Goal: Task Accomplishment & Management: Use online tool/utility

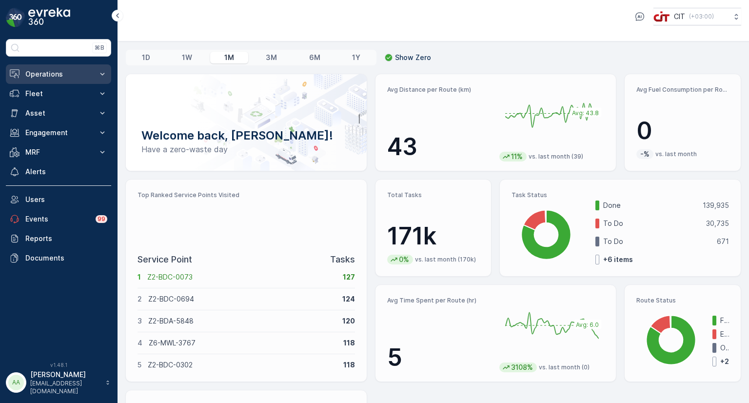
click at [49, 76] on p "Operations" at bounding box center [58, 74] width 66 height 10
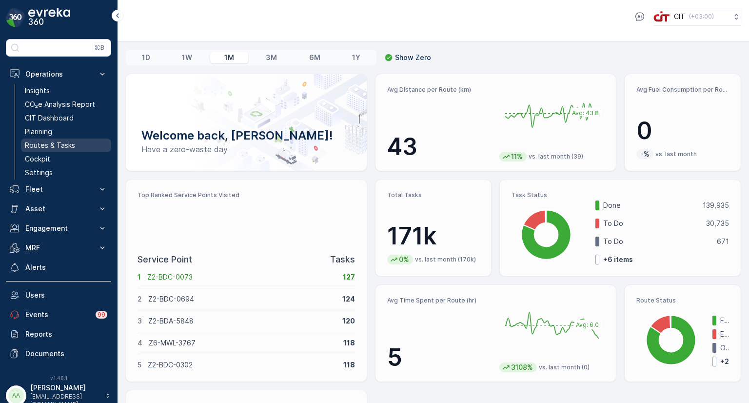
click at [60, 145] on p "Routes & Tasks" at bounding box center [50, 145] width 50 height 10
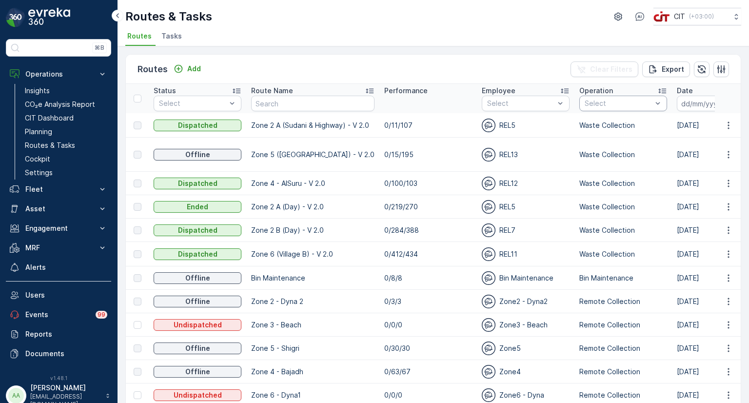
click at [596, 101] on div at bounding box center [617, 103] width 69 height 8
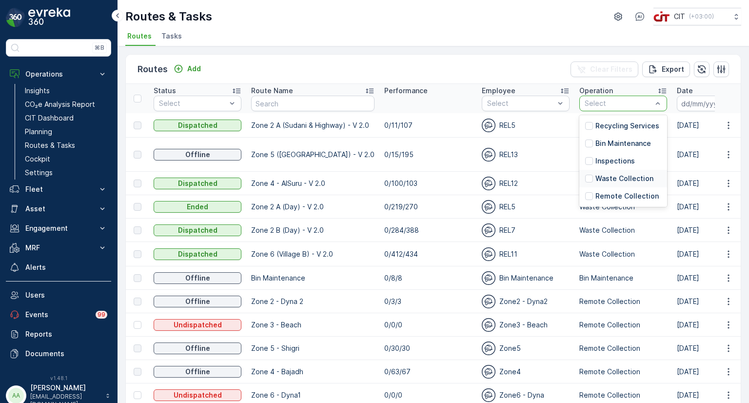
click at [602, 178] on p "Waste Collection" at bounding box center [624, 178] width 58 height 10
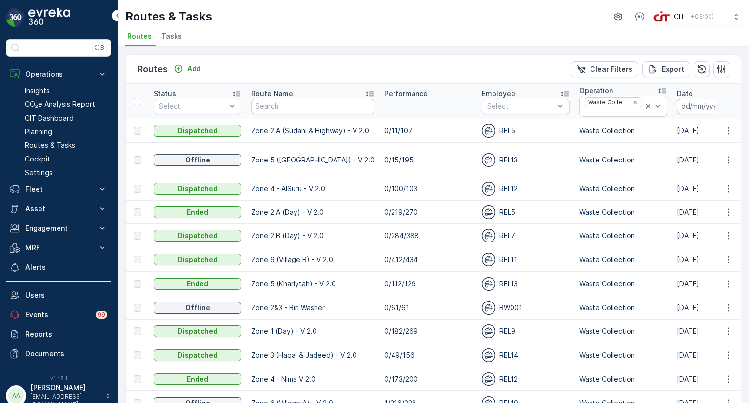
click at [681, 108] on input at bounding box center [709, 106] width 67 height 16
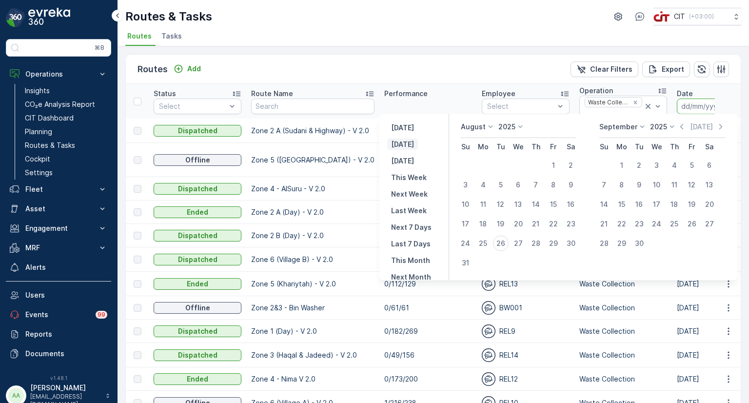
click at [411, 149] on p "[DATE]" at bounding box center [402, 144] width 23 height 10
type input "[DATE]"
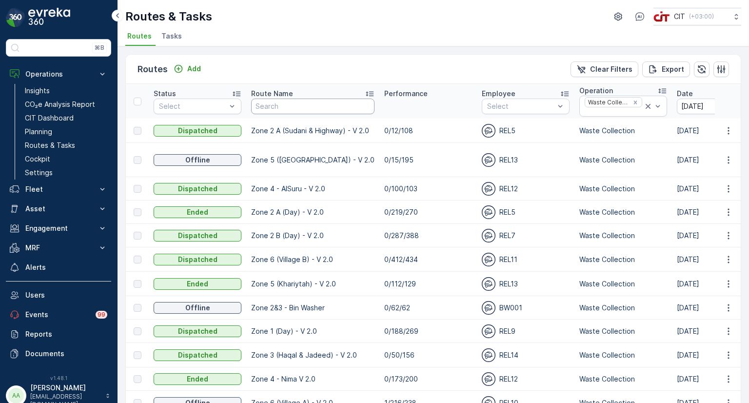
click at [314, 112] on input "text" at bounding box center [312, 106] width 123 height 16
type input "zone 1"
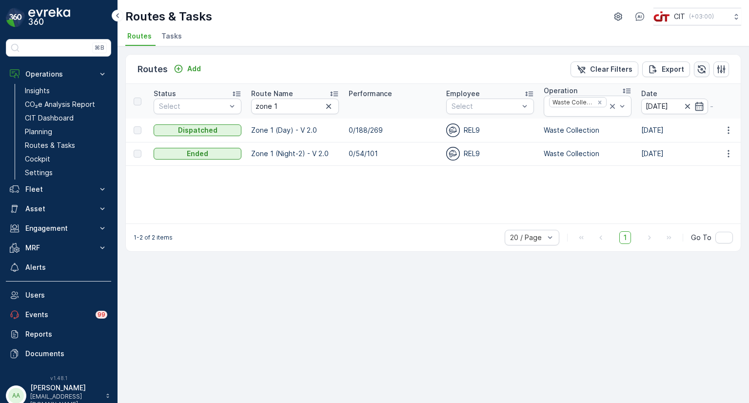
click at [700, 68] on icon "button" at bounding box center [701, 69] width 8 height 8
click at [700, 67] on icon "button" at bounding box center [701, 69] width 8 height 8
click at [278, 106] on input "zone 1" at bounding box center [295, 106] width 88 height 16
type input "zone 2"
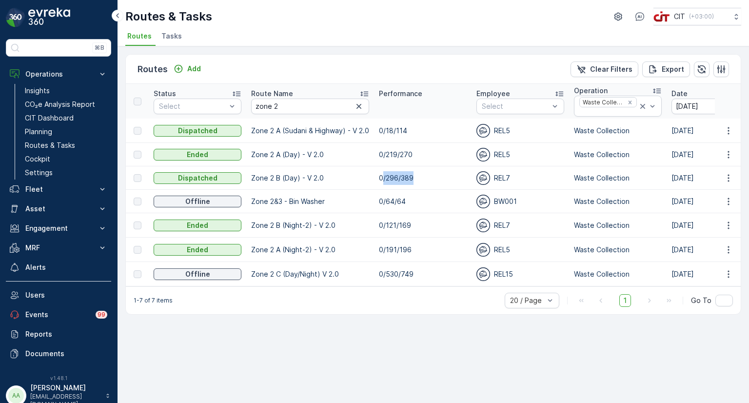
drag, startPoint x: 420, startPoint y: 176, endPoint x: 381, endPoint y: 181, distance: 38.7
click at [381, 181] on td "0/296/389" at bounding box center [422, 177] width 97 height 23
click at [650, 374] on div "Routes Add Clear Filters Export Status Select Route Name zone 2 Performance Emp…" at bounding box center [432, 224] width 631 height 356
click at [300, 106] on input "zone 2" at bounding box center [310, 106] width 118 height 16
type input "zone 1"
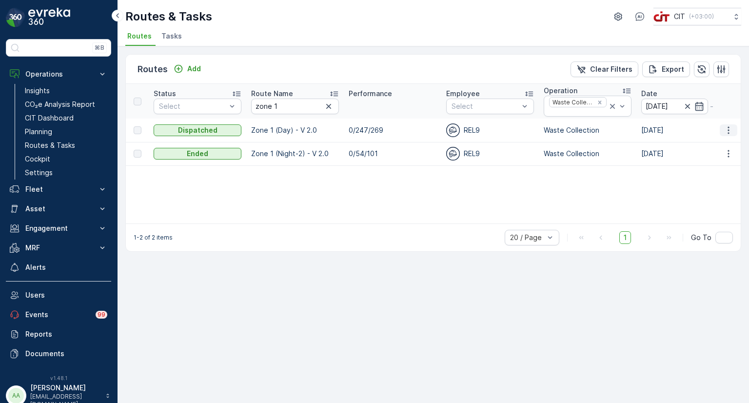
click at [730, 132] on icon "button" at bounding box center [728, 130] width 10 height 10
click at [697, 142] on span "See More Details" at bounding box center [705, 144] width 57 height 10
click at [299, 103] on input "zone 1" at bounding box center [295, 106] width 88 height 16
type input "z"
type input "shar"
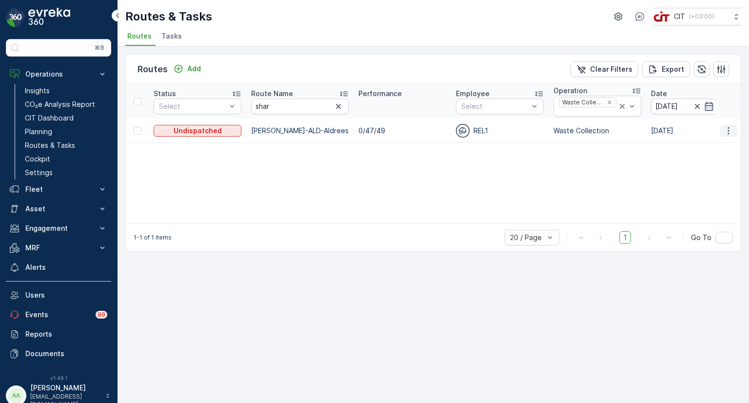
click at [728, 131] on icon "button" at bounding box center [728, 131] width 10 height 10
click at [705, 147] on span "See More Details" at bounding box center [705, 144] width 57 height 10
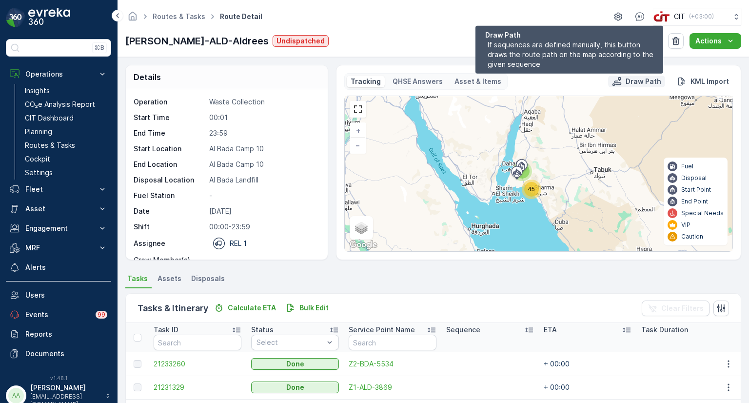
click at [634, 83] on p "Draw Path" at bounding box center [643, 82] width 36 height 10
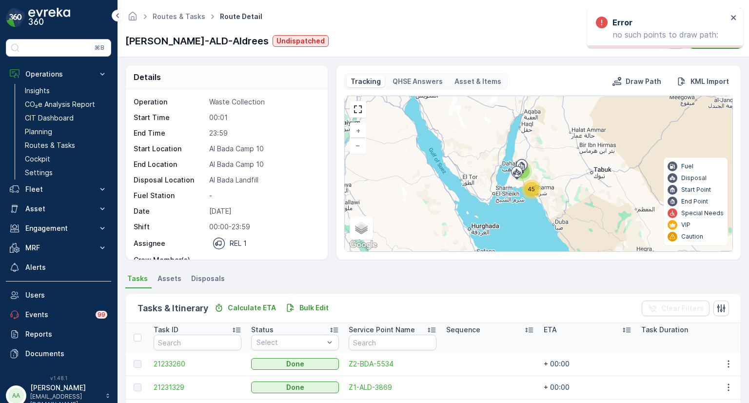
click at [192, 280] on span "Disposals" at bounding box center [208, 278] width 34 height 10
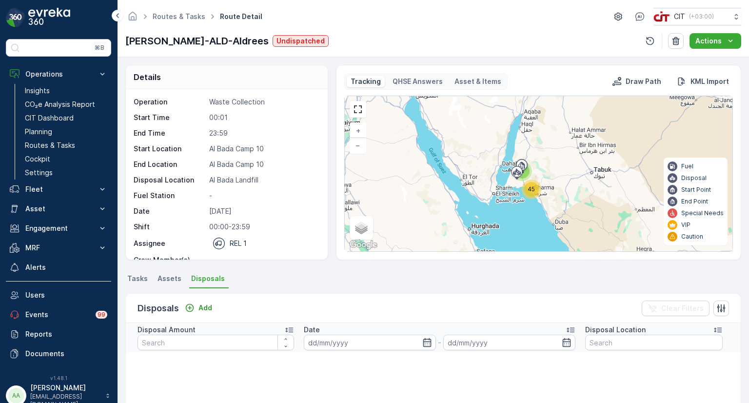
click at [170, 279] on span "Assets" at bounding box center [169, 278] width 24 height 10
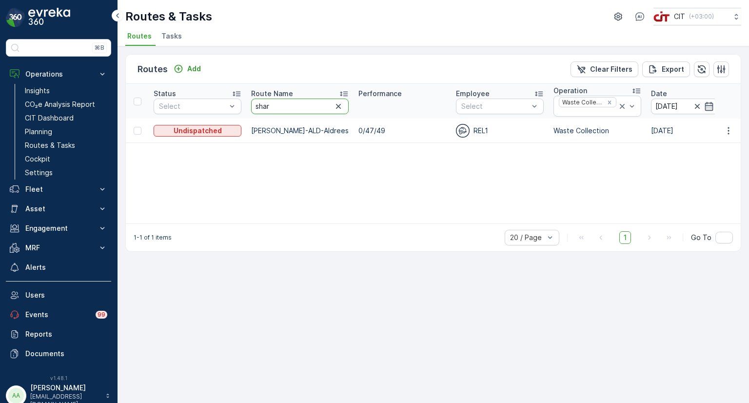
drag, startPoint x: 289, startPoint y: 103, endPoint x: 242, endPoint y: 104, distance: 47.3
type input "zone 2"
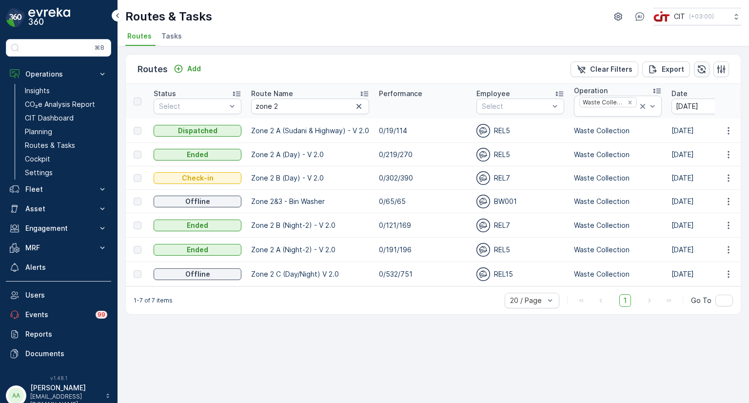
click at [702, 67] on icon "button" at bounding box center [701, 69] width 8 height 8
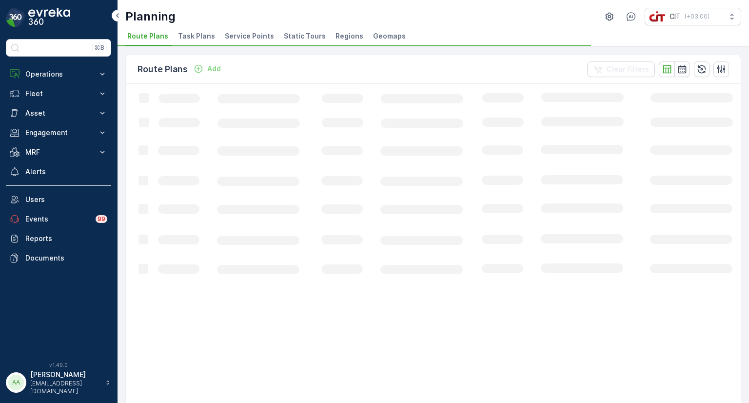
click at [243, 38] on span "Service Points" at bounding box center [249, 36] width 49 height 10
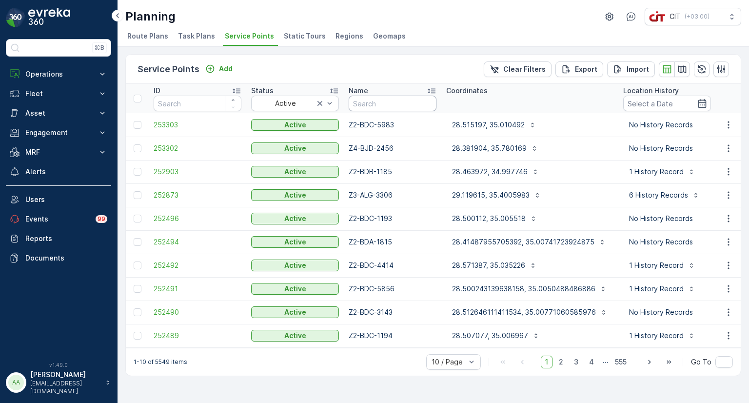
click at [389, 104] on input "text" at bounding box center [392, 104] width 88 height 16
type input "0917"
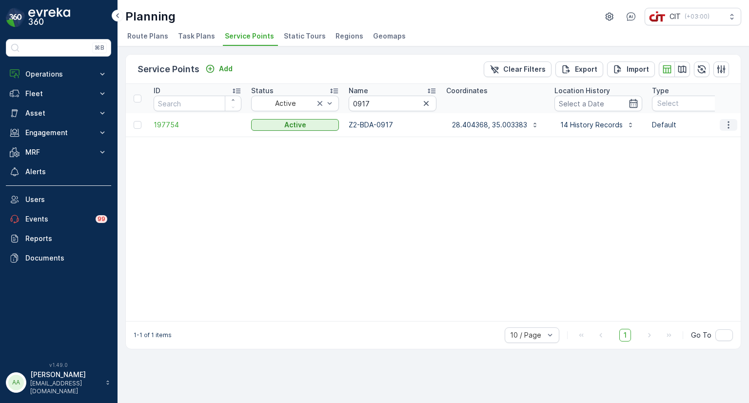
click at [729, 124] on icon "button" at bounding box center [727, 124] width 1 height 7
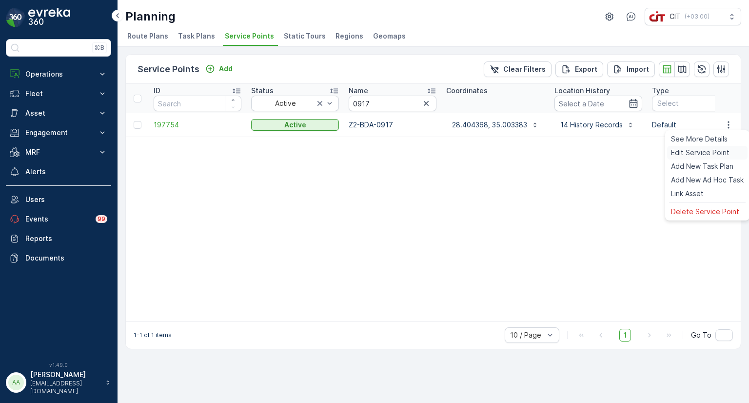
click at [704, 147] on div "Edit Service Point" at bounding box center [707, 153] width 80 height 14
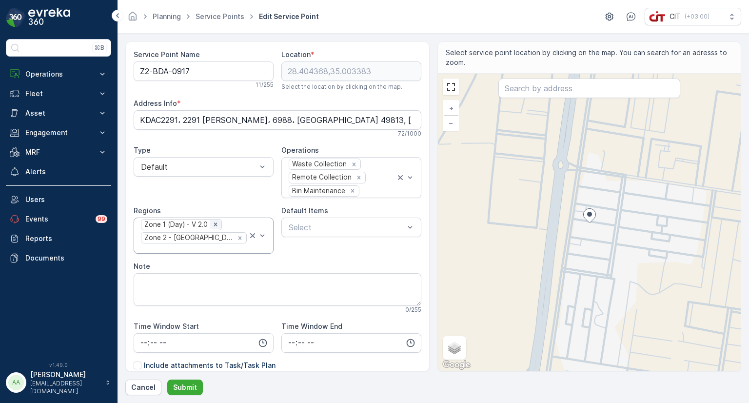
click at [214, 224] on icon "Remove Zone 1 (Day) - V 2.0" at bounding box center [214, 224] width 3 height 3
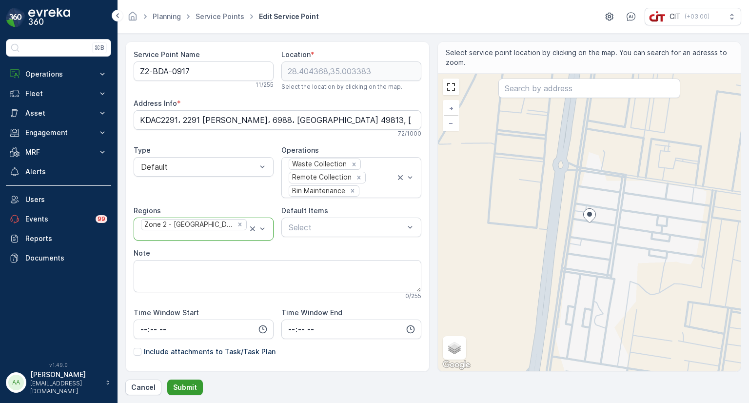
click at [177, 383] on p "Submit" at bounding box center [185, 387] width 24 height 10
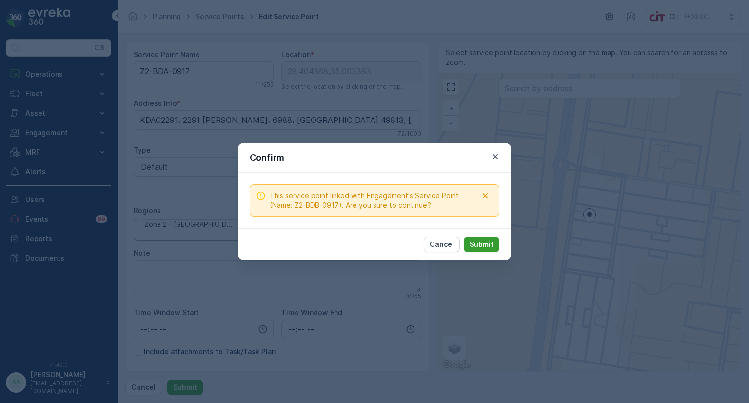
click at [483, 245] on p "Submit" at bounding box center [481, 244] width 24 height 10
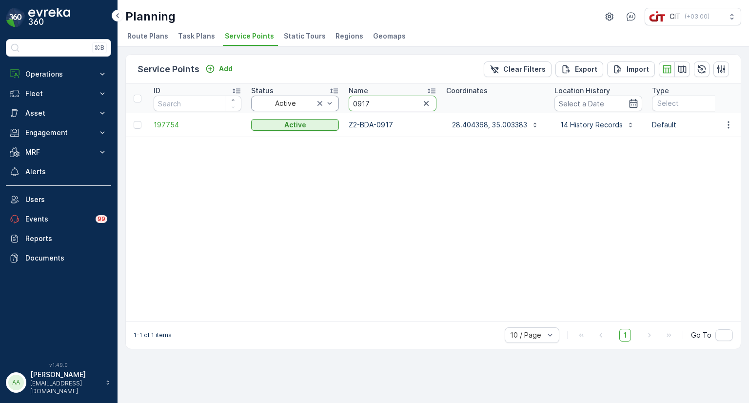
drag, startPoint x: 372, startPoint y: 98, endPoint x: 329, endPoint y: 99, distance: 42.4
type input "0576"
click at [729, 123] on icon "button" at bounding box center [728, 125] width 10 height 10
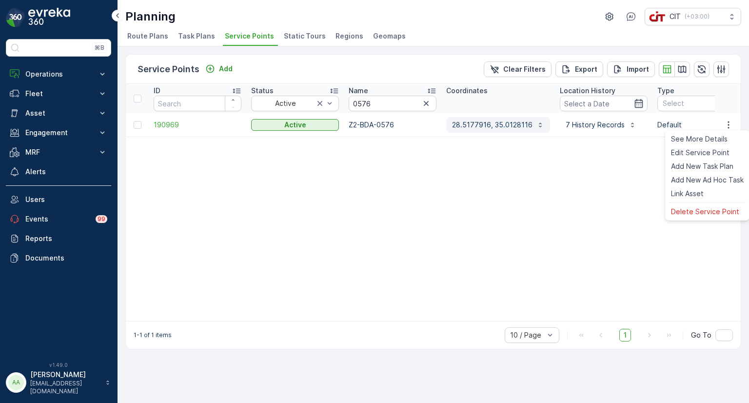
click at [461, 123] on p "28.5177916, 35.0128116" at bounding box center [492, 125] width 80 height 10
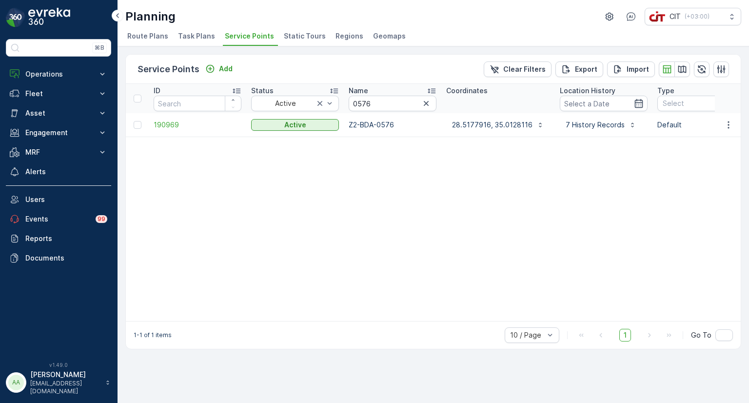
click at [297, 36] on span "Static Tours" at bounding box center [305, 36] width 42 height 10
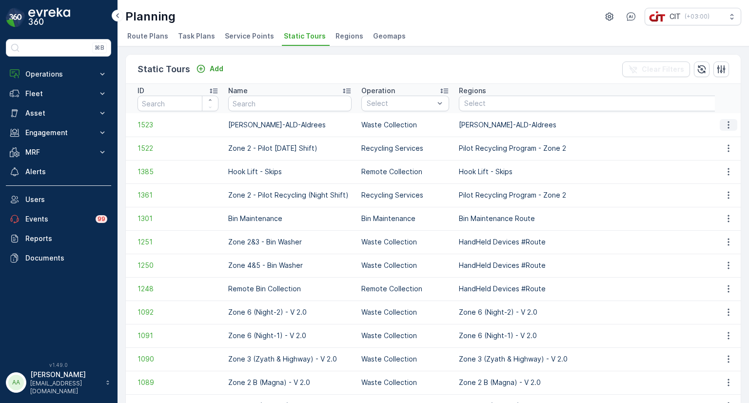
click at [726, 122] on icon "button" at bounding box center [728, 125] width 10 height 10
click at [717, 139] on span "See More Details" at bounding box center [711, 139] width 57 height 10
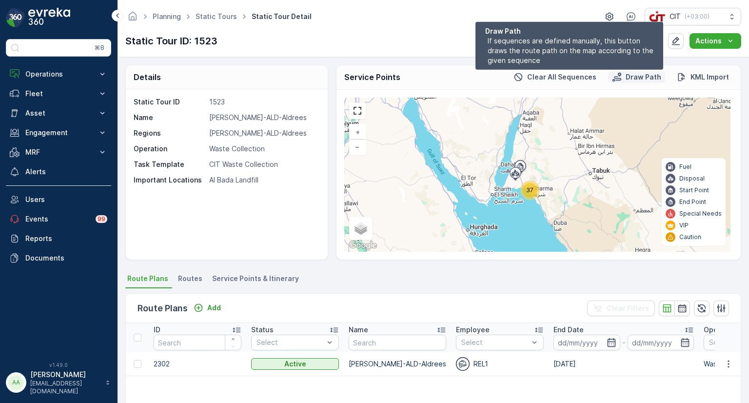
click at [639, 78] on p "Draw Path" at bounding box center [643, 77] width 36 height 10
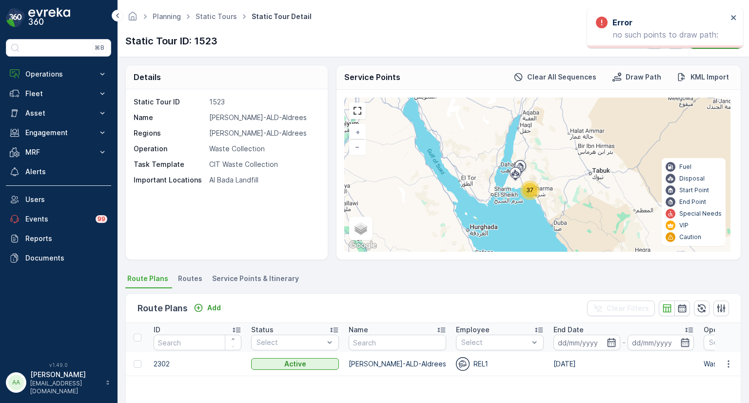
click at [189, 281] on span "Routes" at bounding box center [190, 278] width 24 height 10
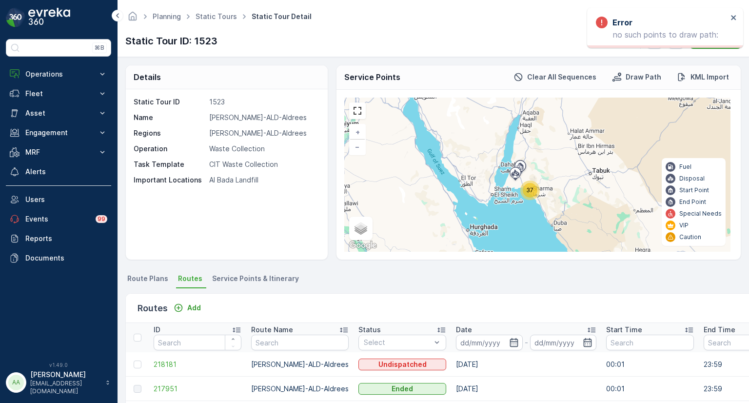
click at [248, 279] on span "Service Points & Itinerary" at bounding box center [255, 278] width 87 height 10
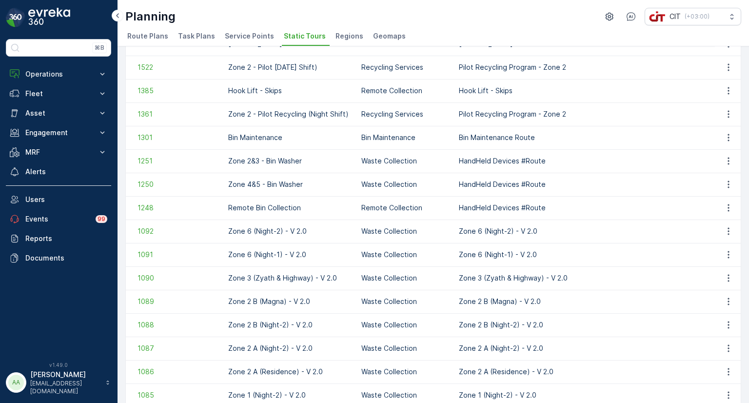
scroll to position [195, 0]
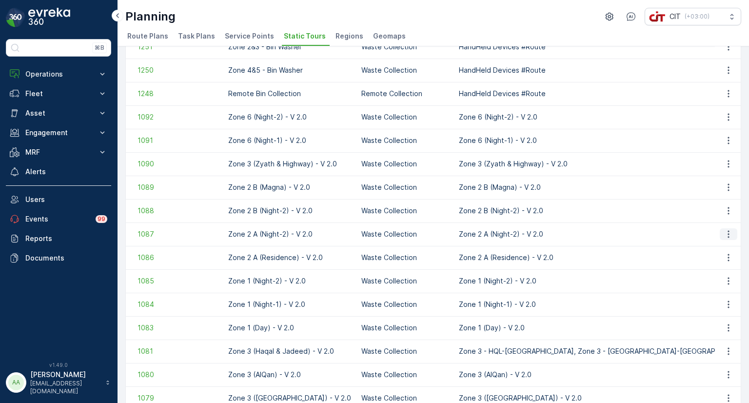
click at [727, 233] on icon "button" at bounding box center [727, 234] width 1 height 7
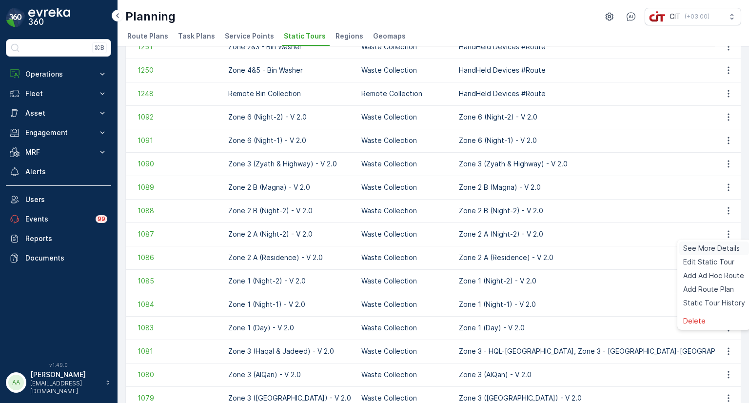
click at [713, 249] on span "See More Details" at bounding box center [711, 248] width 57 height 10
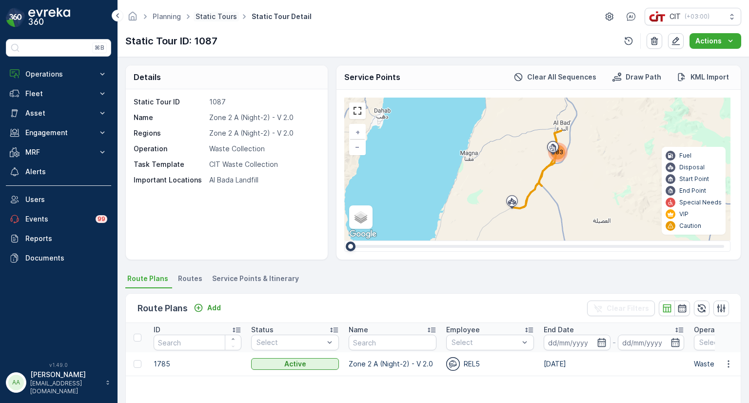
click at [201, 17] on link "Static Tours" at bounding box center [215, 16] width 41 height 8
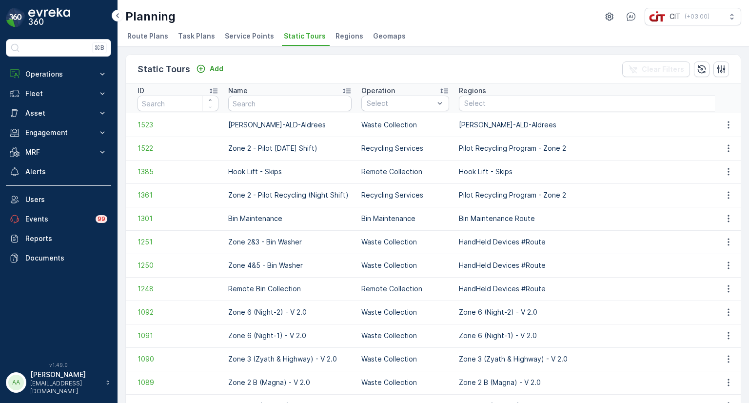
click at [154, 38] on span "Route Plans" at bounding box center [147, 36] width 41 height 10
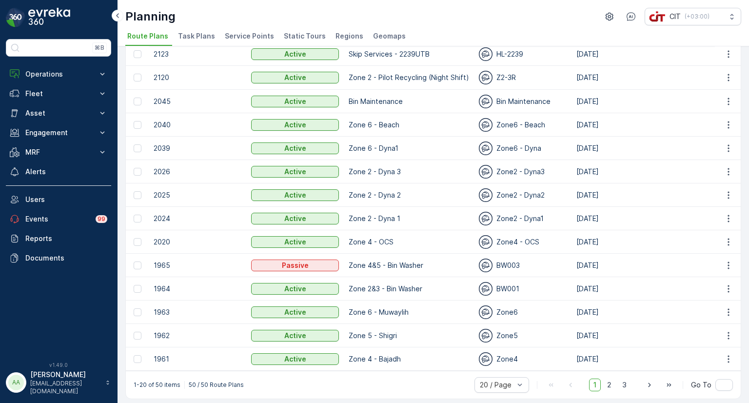
scroll to position [219, 0]
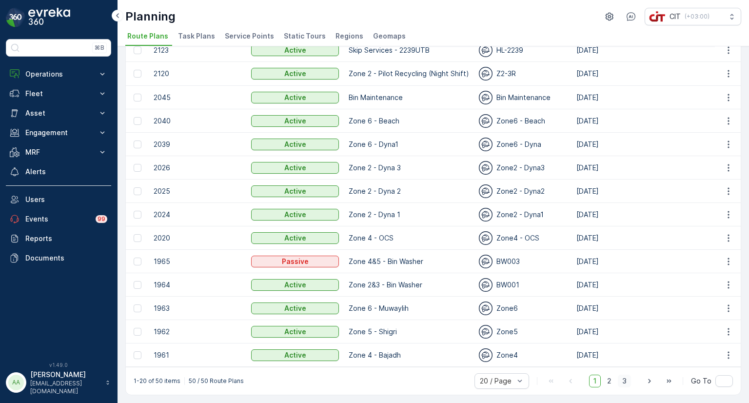
click at [624, 383] on span "3" at bounding box center [623, 380] width 13 height 13
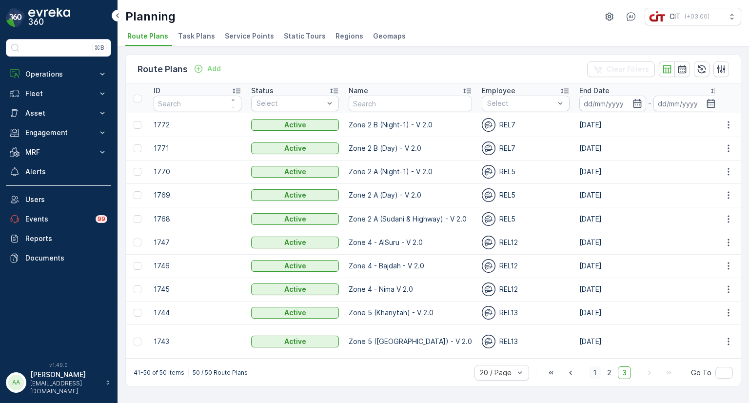
click at [597, 366] on span "1" at bounding box center [595, 372] width 12 height 13
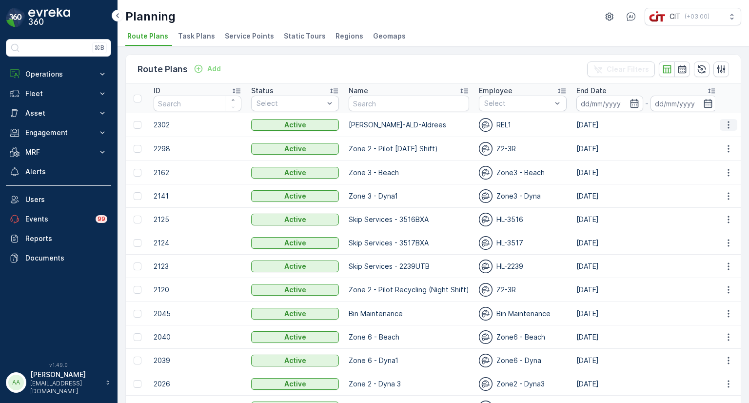
click at [725, 123] on icon "button" at bounding box center [728, 125] width 10 height 10
click at [196, 37] on span "Task Plans" at bounding box center [196, 36] width 37 height 10
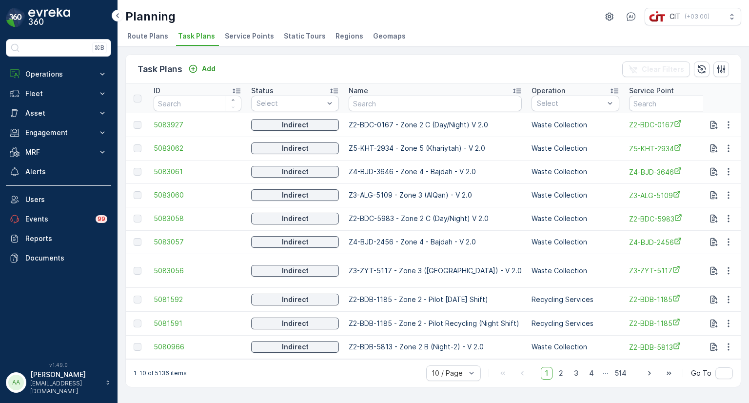
click at [150, 37] on span "Route Plans" at bounding box center [147, 36] width 41 height 10
